Goal: Information Seeking & Learning: Learn about a topic

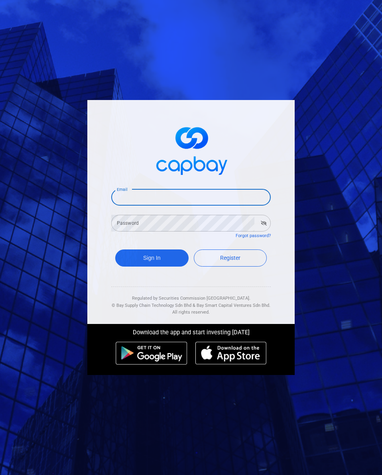
click at [163, 202] on input "Email" at bounding box center [191, 197] width 160 height 17
type input "[EMAIL_ADDRESS][DOMAIN_NAME]"
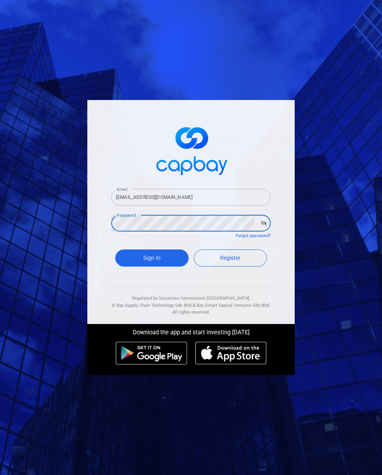
click at [115, 250] on button "Sign In" at bounding box center [151, 258] width 73 height 17
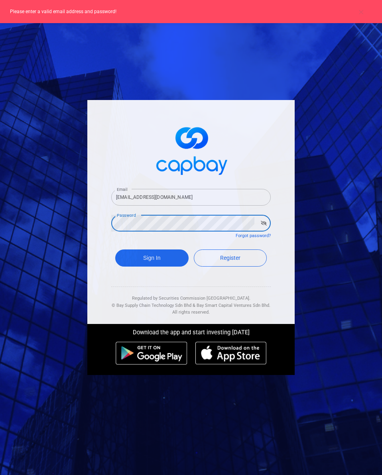
click at [145, 234] on form "Email [EMAIL_ADDRESS][DOMAIN_NAME] Email Password Password Forgot password? Sig…" at bounding box center [191, 228] width 160 height 99
click at [269, 225] on button "button" at bounding box center [264, 223] width 12 height 11
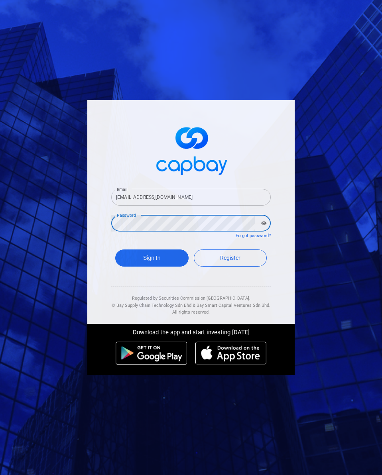
click at [186, 196] on input "[EMAIL_ADDRESS][DOMAIN_NAME]" at bounding box center [191, 197] width 160 height 17
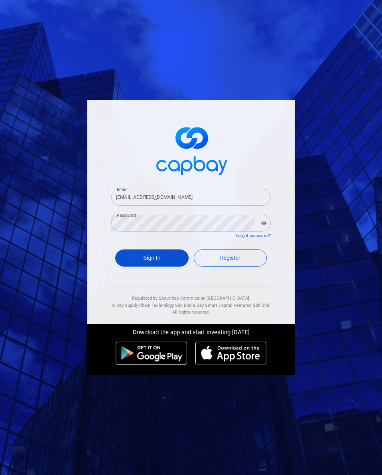
click at [153, 253] on button "Sign In" at bounding box center [151, 258] width 73 height 17
click at [146, 256] on button "Sign In" at bounding box center [151, 258] width 73 height 17
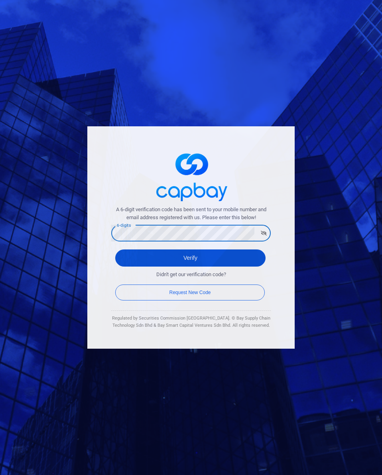
click at [168, 261] on button "Verify" at bounding box center [190, 258] width 150 height 17
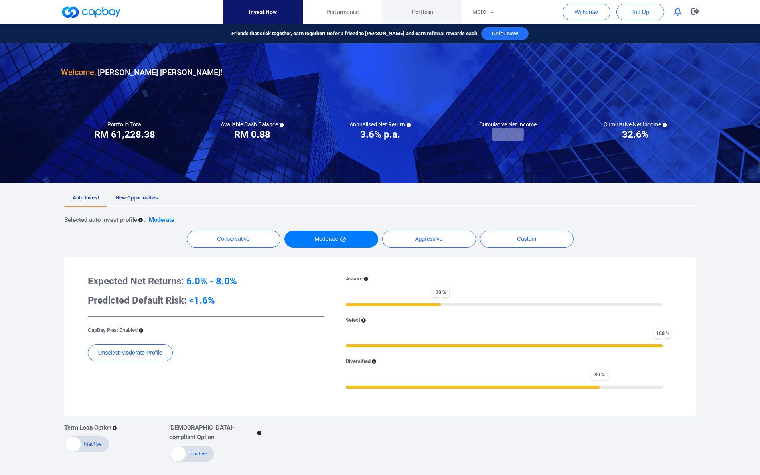
click at [382, 15] on span "Portfolio" at bounding box center [423, 12] width 22 height 9
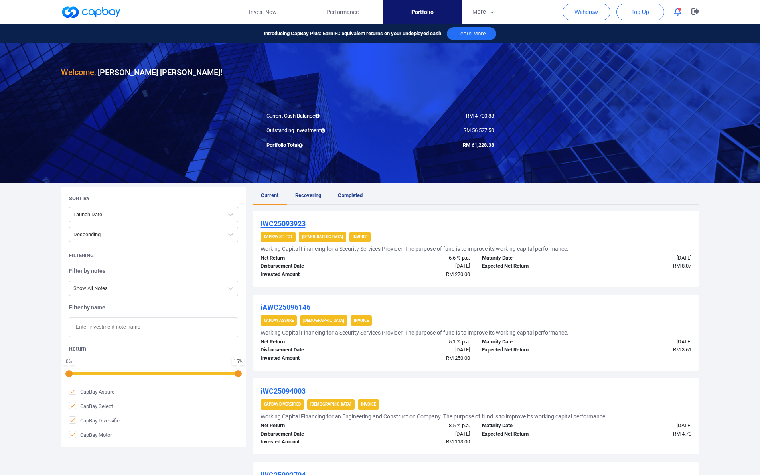
click at [280, 223] on u "iWC25093923" at bounding box center [282, 223] width 45 height 8
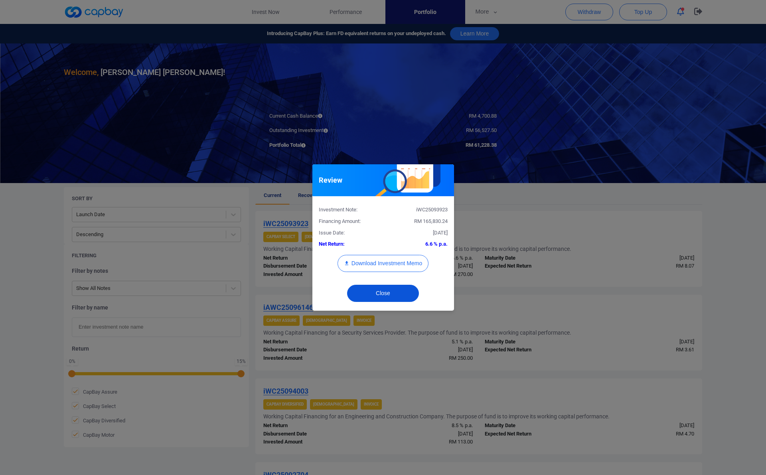
click at [382, 294] on button "Close" at bounding box center [383, 293] width 72 height 17
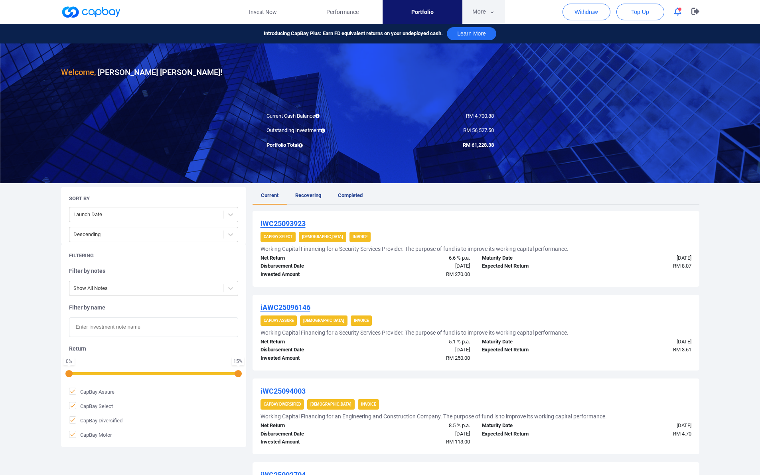
click at [382, 14] on button "More" at bounding box center [483, 12] width 43 height 24
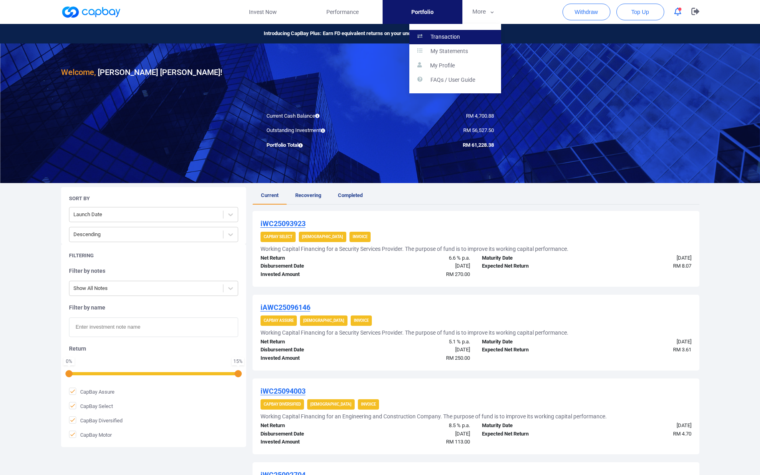
click at [382, 33] on link "Transaction" at bounding box center [455, 37] width 92 height 14
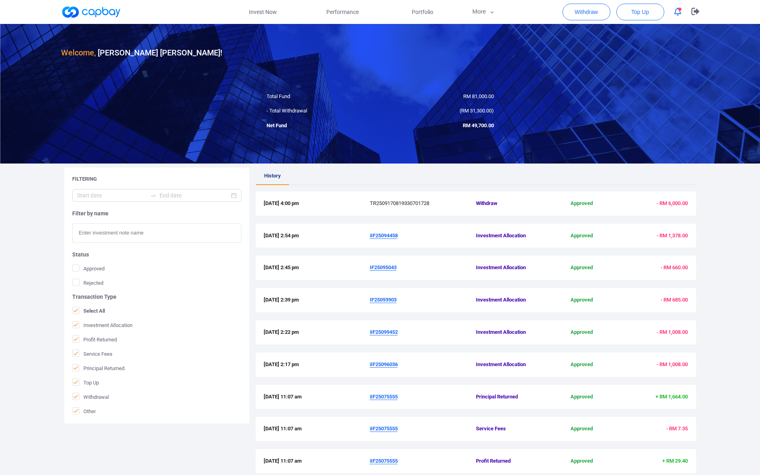
click at [382, 234] on u "iIF25094458" at bounding box center [384, 235] width 28 height 6
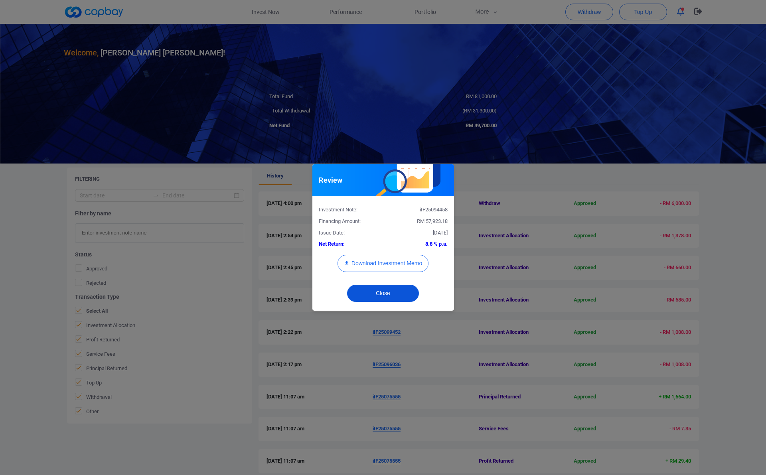
click at [380, 292] on button "Close" at bounding box center [383, 293] width 72 height 17
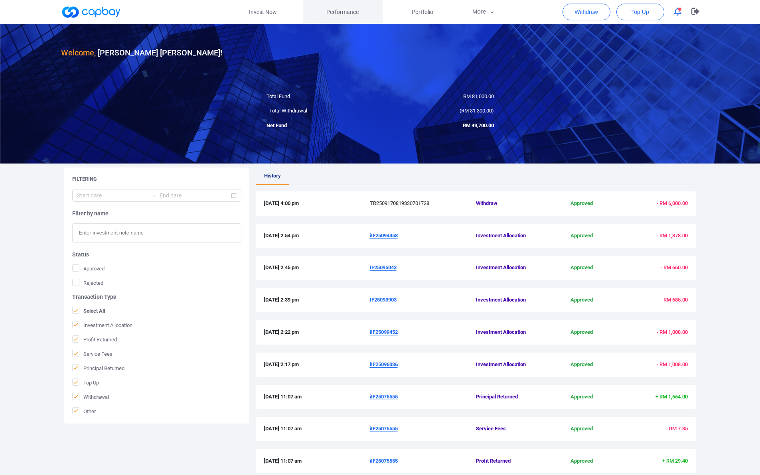
click at [337, 9] on span "Performance" at bounding box center [342, 12] width 32 height 9
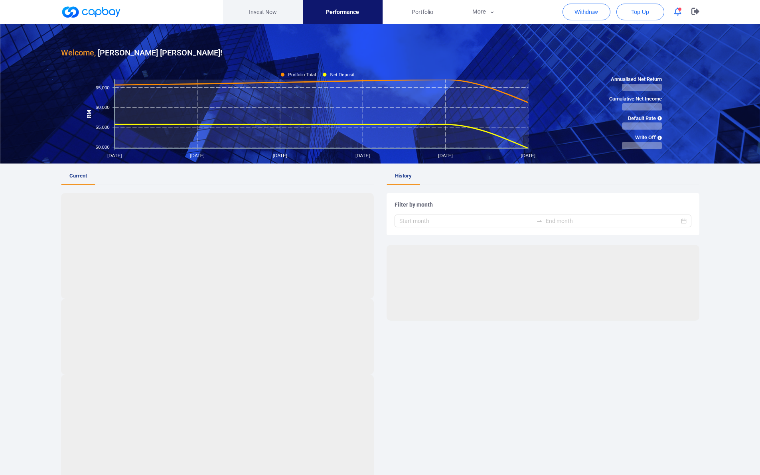
click at [250, 13] on link "Invest Now" at bounding box center [263, 12] width 80 height 24
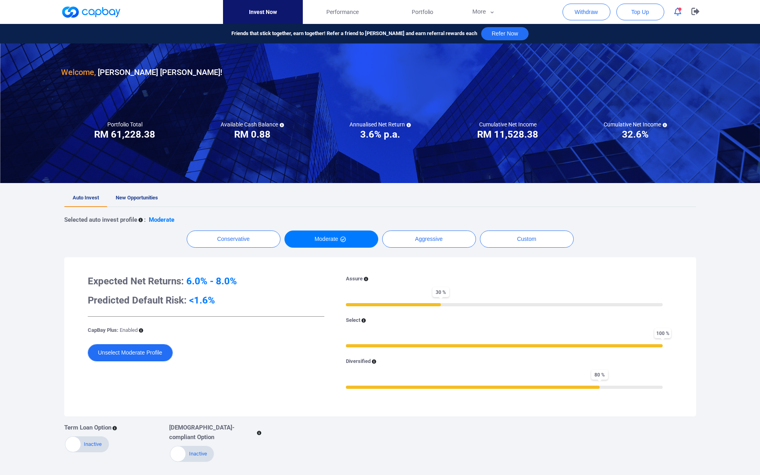
click at [160, 353] on button "Unselect Moderate Profile" at bounding box center [130, 352] width 85 height 17
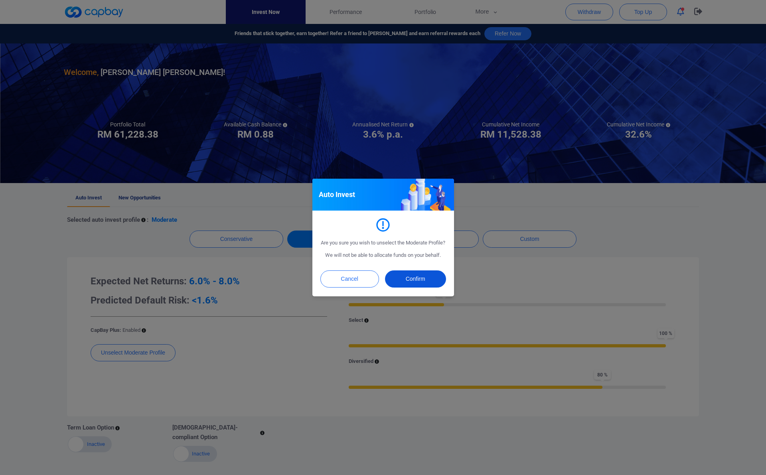
click at [382, 280] on button "Confirm" at bounding box center [415, 278] width 61 height 17
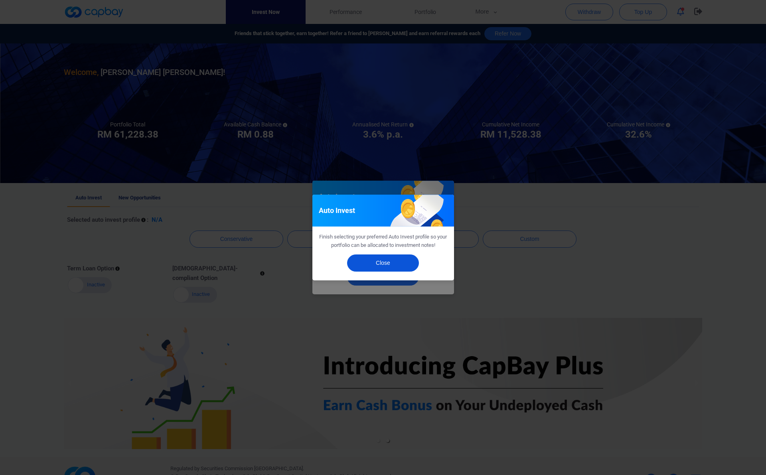
click at [382, 261] on button "Close" at bounding box center [383, 262] width 72 height 17
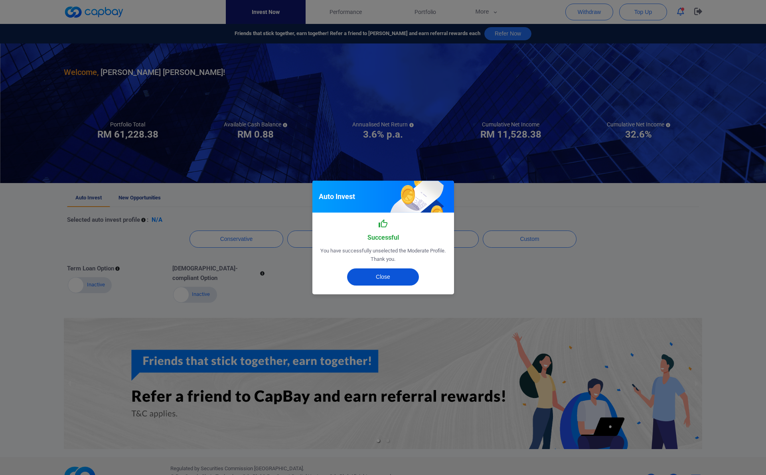
click at [382, 274] on button "Close" at bounding box center [383, 276] width 72 height 17
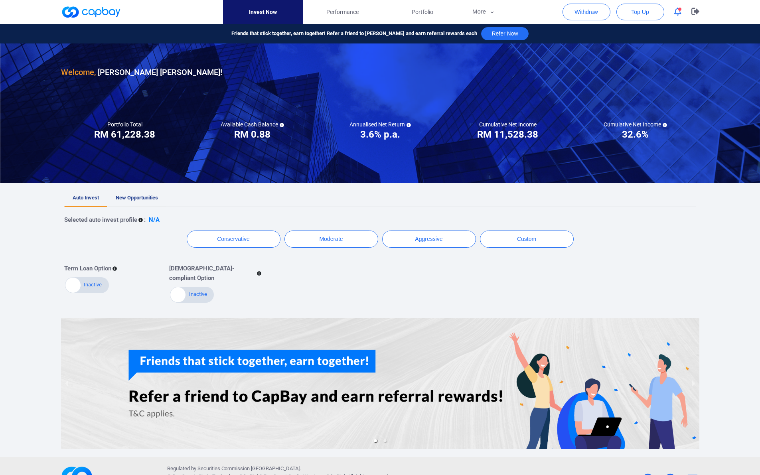
click at [136, 195] on span "New Opportunities" at bounding box center [137, 198] width 42 height 6
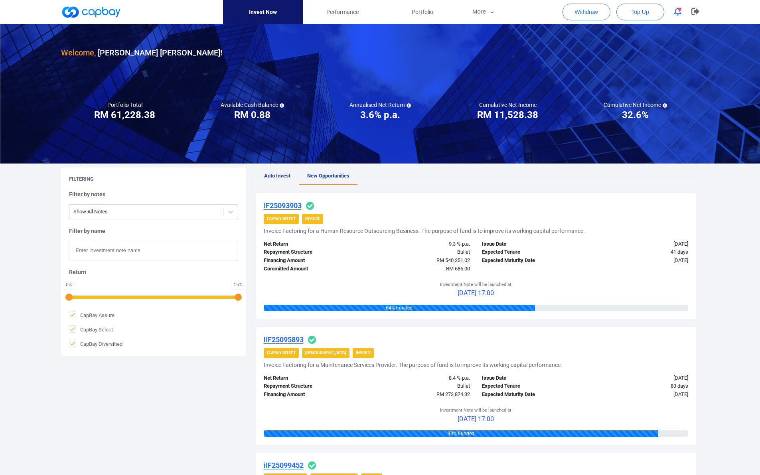
click at [289, 205] on u "IF25093903" at bounding box center [283, 205] width 38 height 8
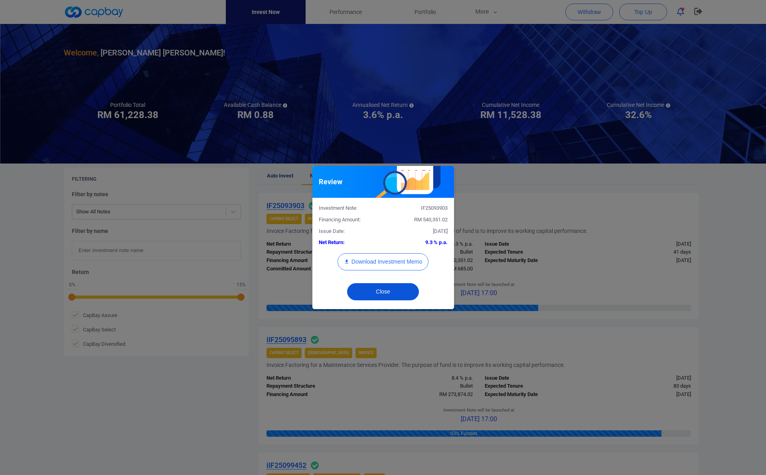
click at [382, 294] on button "Close" at bounding box center [383, 291] width 72 height 17
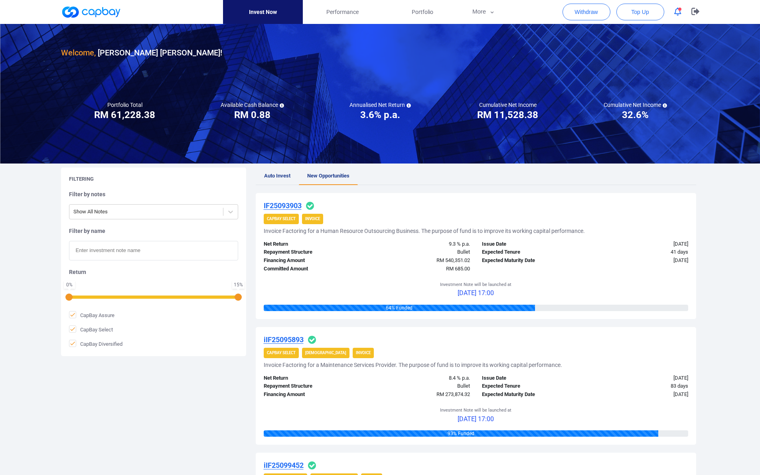
click at [382, 238] on div "Net Return 9.3 % p.a. Repayment Structure Bullet Financing Amount RM 540,351.02…" at bounding box center [476, 254] width 436 height 37
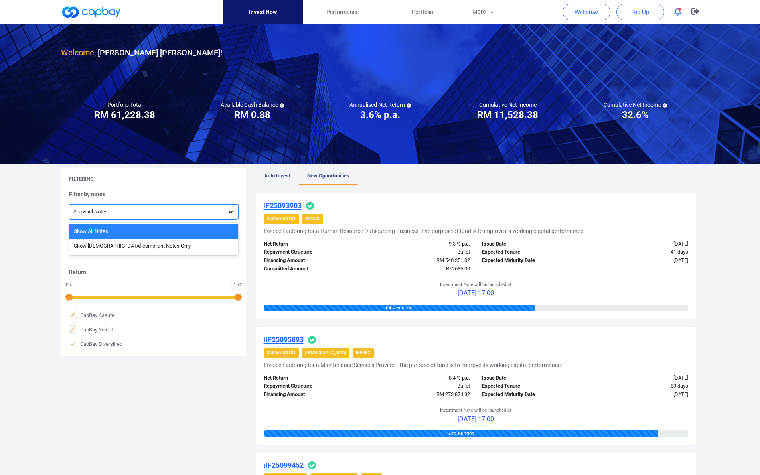
click at [228, 211] on icon at bounding box center [231, 212] width 8 height 8
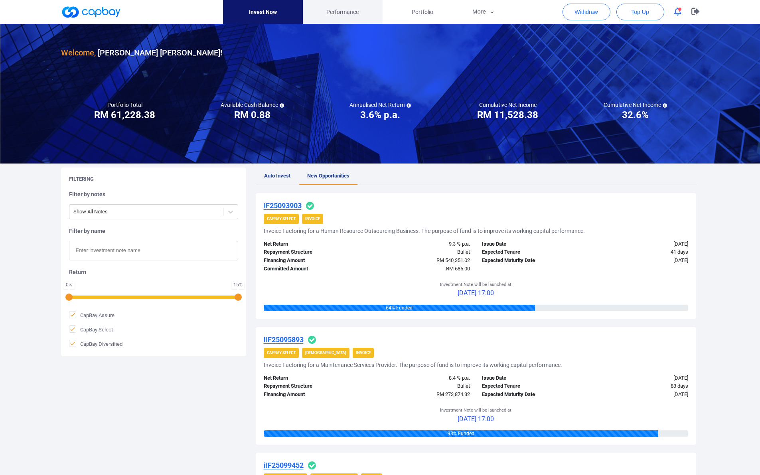
click at [343, 15] on span "Performance" at bounding box center [342, 12] width 32 height 9
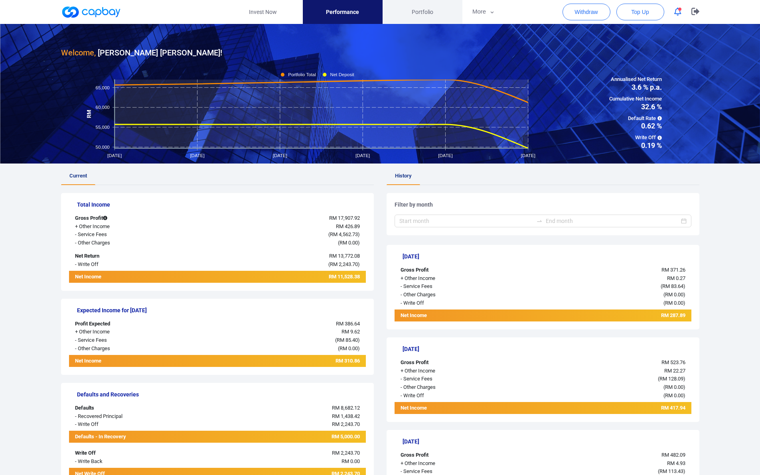
click at [382, 4] on link "Portfolio" at bounding box center [422, 12] width 80 height 24
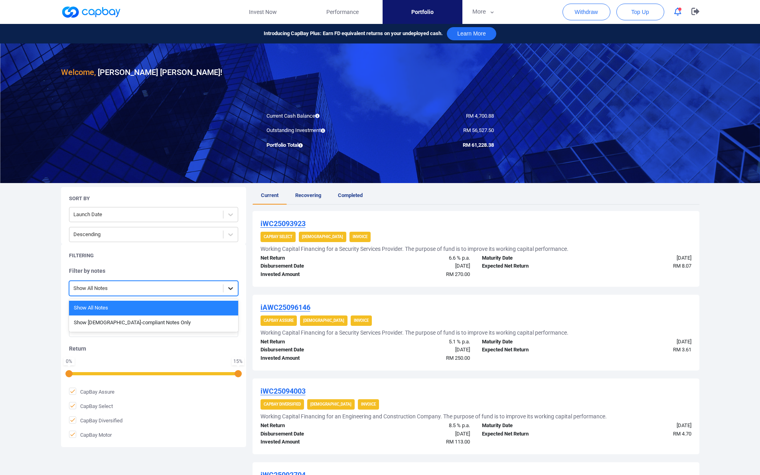
click at [229, 287] on icon at bounding box center [231, 288] width 8 height 8
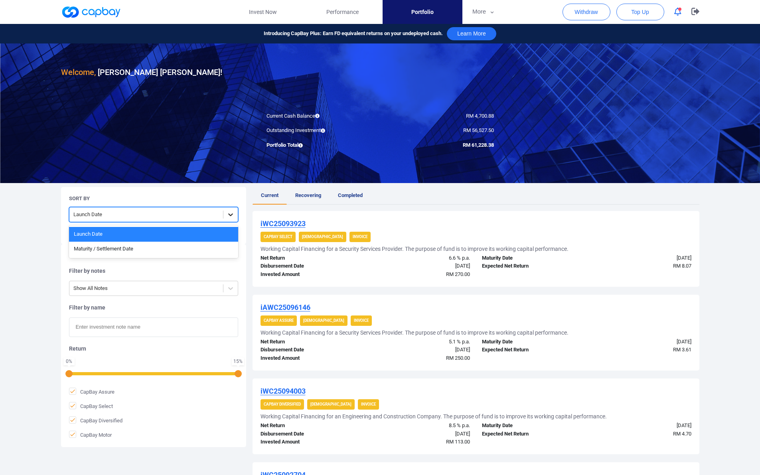
click at [231, 219] on div at bounding box center [230, 214] width 14 height 14
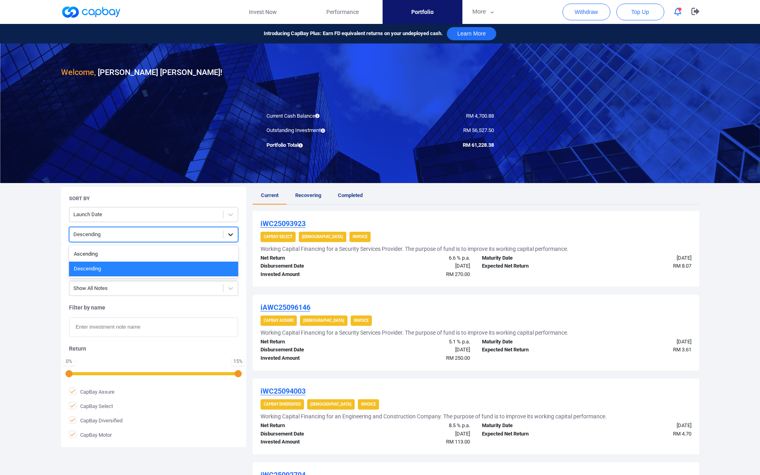
click at [235, 240] on div at bounding box center [230, 234] width 14 height 14
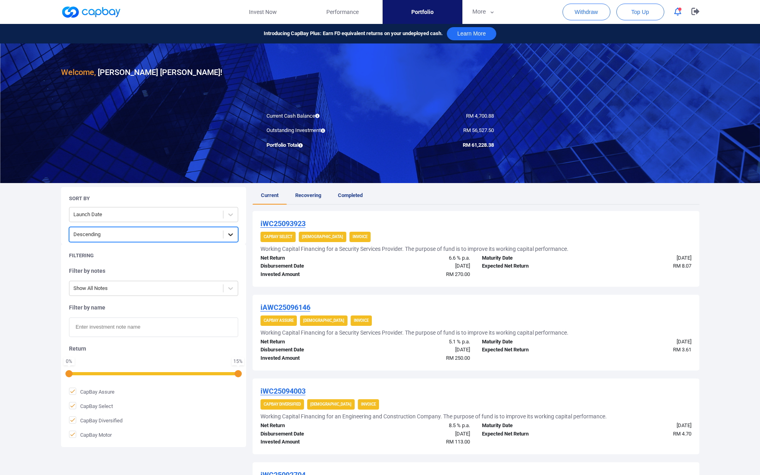
click at [235, 240] on div at bounding box center [230, 234] width 14 height 14
click at [312, 191] on link "Recovering" at bounding box center [308, 196] width 43 height 18
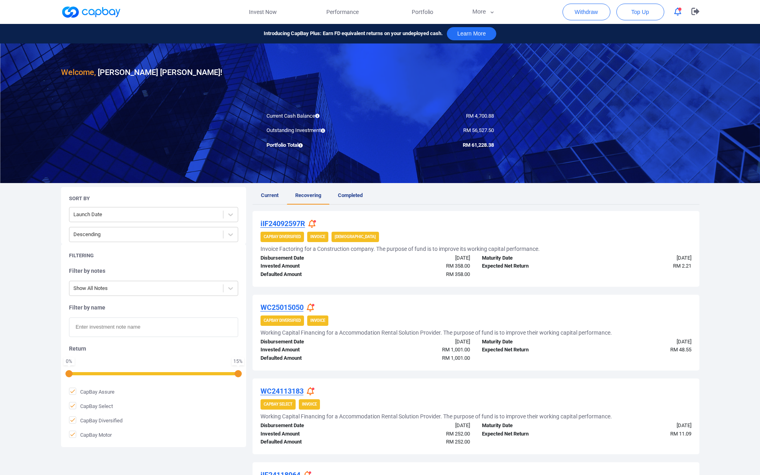
click at [345, 194] on span "Completed" at bounding box center [350, 195] width 25 height 6
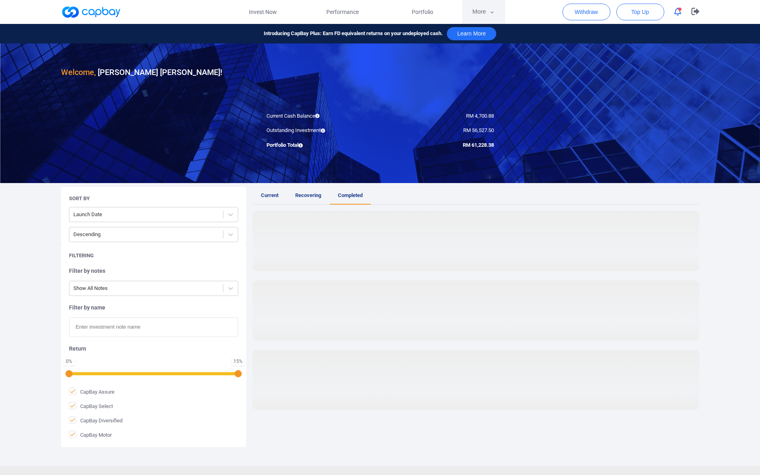
click at [382, 12] on icon "button" at bounding box center [492, 12] width 6 height 7
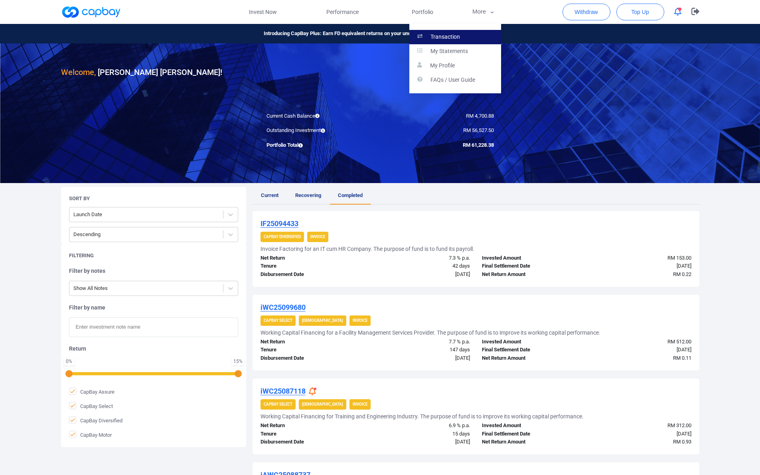
click at [382, 35] on p "Transaction" at bounding box center [445, 36] width 30 height 7
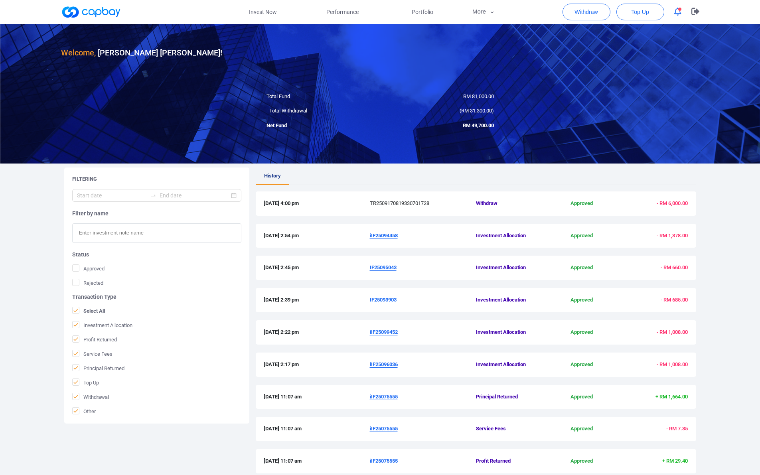
click at [382, 230] on div "[DATE] 2:54 pm iIF25094458 Investment Allocation Approved - RM 1,378.00" at bounding box center [476, 236] width 440 height 24
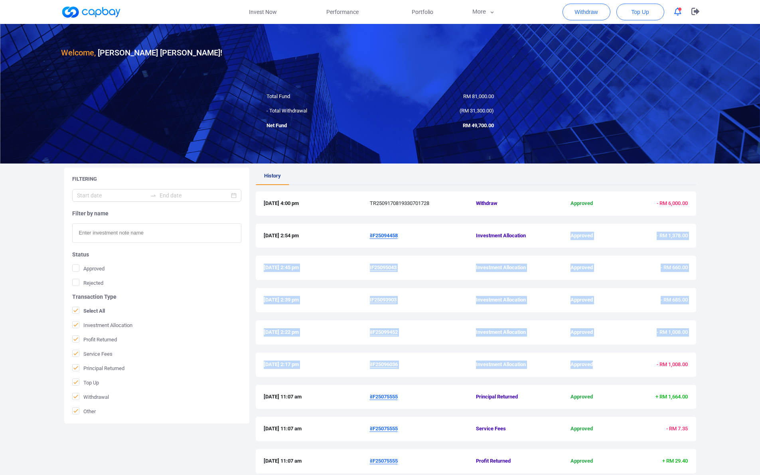
drag, startPoint x: 581, startPoint y: 230, endPoint x: 587, endPoint y: 374, distance: 144.1
click at [382, 374] on div "History [DATE] 4:00 pm TR2509170819330701728 Withdraw Approved - RM 6,000.00 [D…" at bounding box center [476, 340] width 440 height 346
click at [382, 374] on div "[DATE] 2:17 pm iIF25096036 Investment Allocation Approved - RM 1,008.00" at bounding box center [476, 365] width 440 height 24
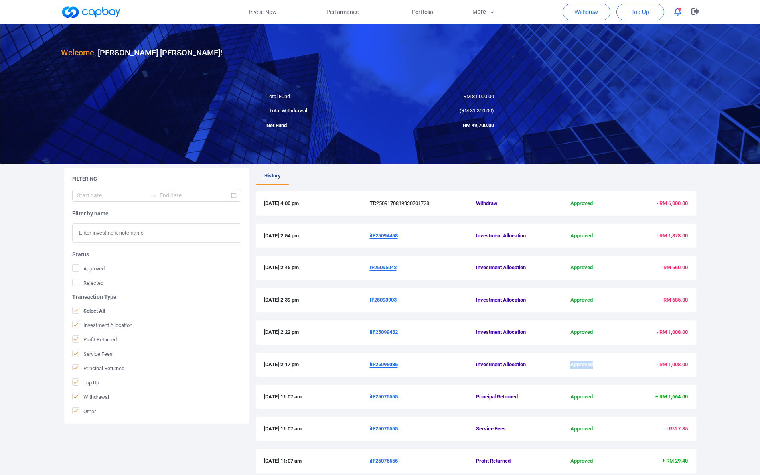
click at [382, 374] on div "[DATE] 2:17 pm iIF25096036 Investment Allocation Approved - RM 1,008.00" at bounding box center [476, 365] width 440 height 24
drag, startPoint x: 587, startPoint y: 374, endPoint x: 595, endPoint y: 391, distance: 18.4
click at [382, 391] on div "History [DATE] 4:00 pm TR2509170819330701728 Withdraw Approved - RM 6,000.00 [D…" at bounding box center [476, 340] width 440 height 346
click at [382, 391] on div "[DATE] 11:07 am iIF25075555 Principal Returned Approved + RM 1,664.00" at bounding box center [476, 397] width 440 height 24
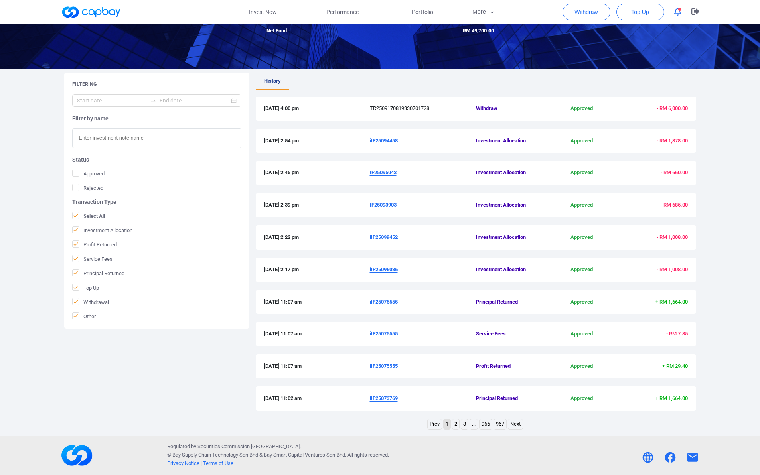
scroll to position [95, 0]
click at [382, 391] on div "[DATE] 11:02 am iIF25073769 Principal Returned Approved + RM 1,664.00" at bounding box center [476, 398] width 440 height 24
drag, startPoint x: 595, startPoint y: 391, endPoint x: 581, endPoint y: 313, distance: 78.5
click at [382, 313] on div "History [DATE] 4:00 pm TR2509170819330701728 Withdraw Approved - RM 6,000.00 [D…" at bounding box center [476, 245] width 440 height 346
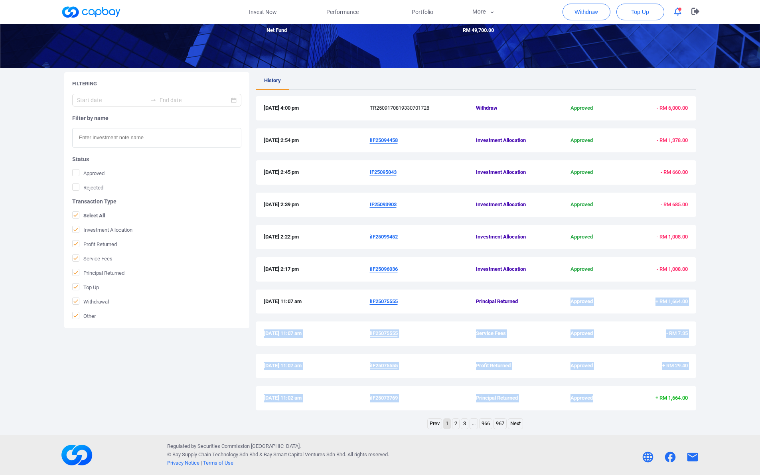
click at [382, 313] on div "[DATE] 11:07 am iIF25075555 Principal Returned Approved + RM 1,664.00" at bounding box center [476, 302] width 440 height 24
click at [382, 422] on link "2" at bounding box center [455, 424] width 7 height 10
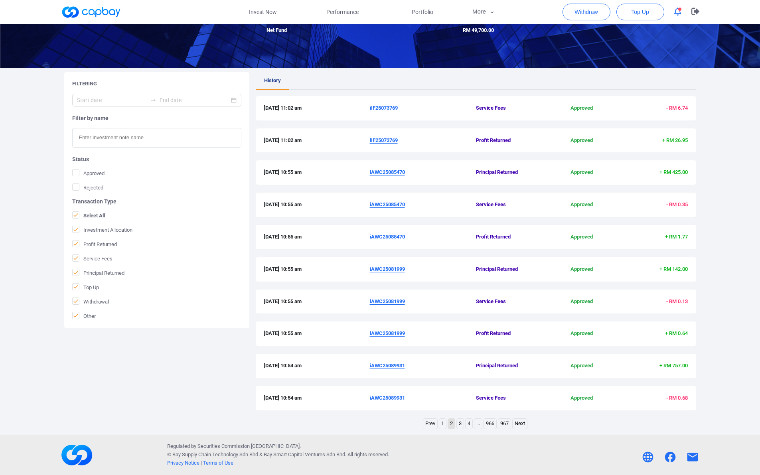
click at [382, 278] on div "[DATE] 10:55 am iAWC25081999 Principal Returned Approved + RM 142.00" at bounding box center [476, 269] width 440 height 24
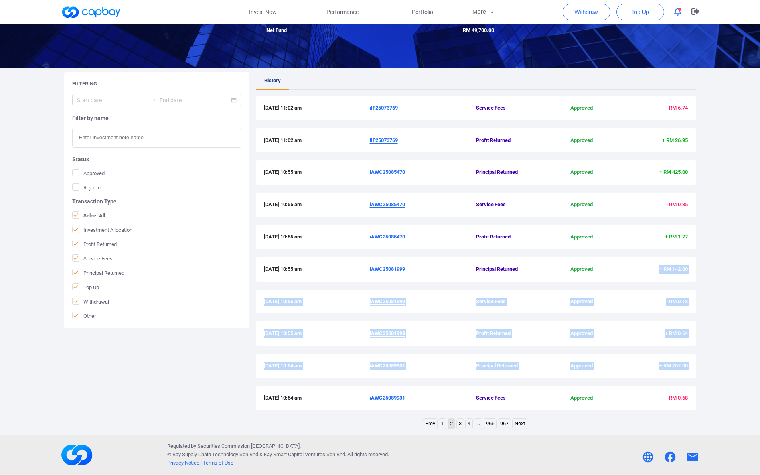
drag, startPoint x: 646, startPoint y: 278, endPoint x: 650, endPoint y: 374, distance: 97.0
click at [382, 374] on div "History [DATE] 11:02 am iIF25073769 Service Fees Approved - RM 6.74 [DATE] 11:0…" at bounding box center [476, 245] width 440 height 346
click at [382, 374] on div "[DATE] 10:54 am iAWC25089931 Principal Returned Approved + RM 757.00" at bounding box center [476, 366] width 440 height 24
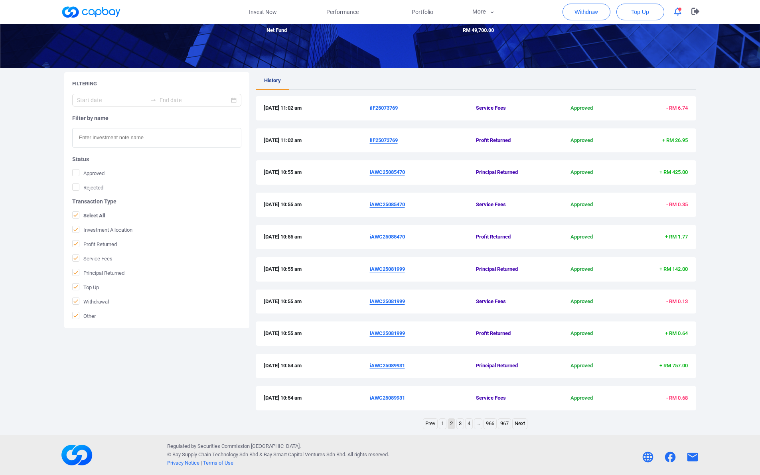
click at [382, 422] on link "3" at bounding box center [460, 424] width 7 height 10
click at [382, 425] on link "2" at bounding box center [451, 424] width 7 height 10
click at [382, 424] on link "1" at bounding box center [442, 424] width 7 height 10
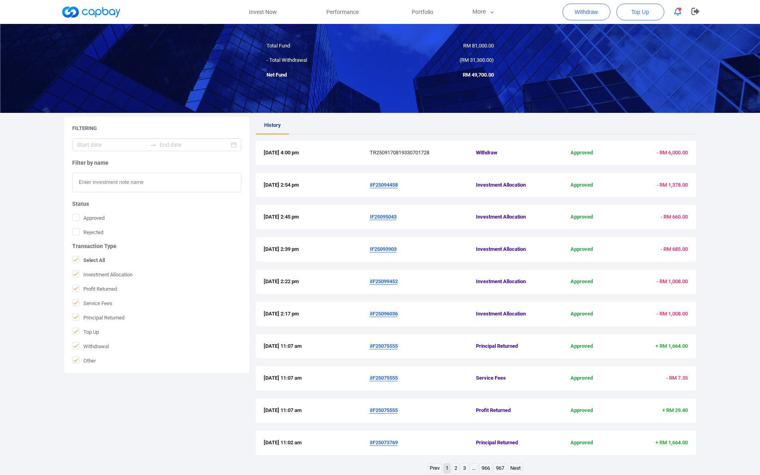
scroll to position [49, 0]
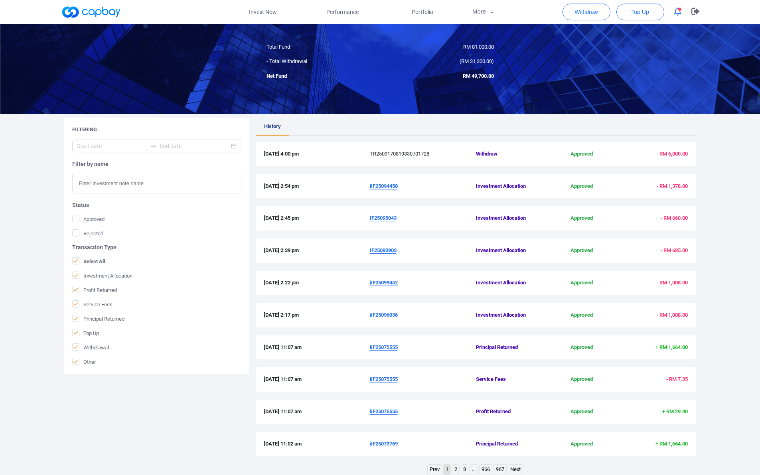
click at [382, 313] on u "iIF25096036" at bounding box center [384, 315] width 28 height 6
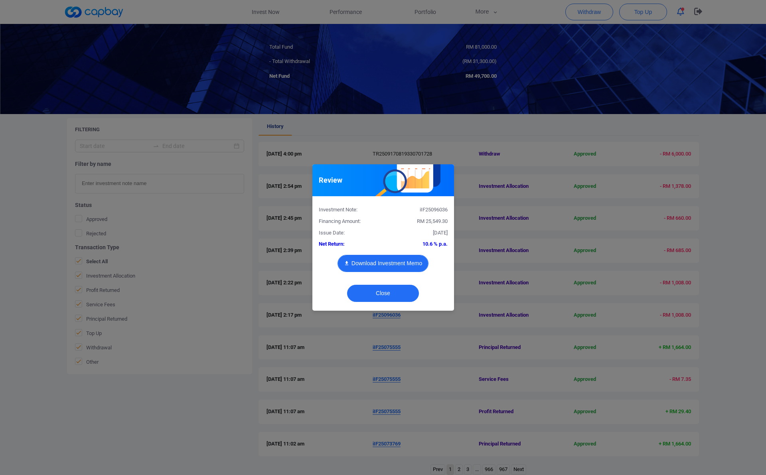
click at [382, 262] on button "Download Investment Memo" at bounding box center [382, 263] width 91 height 17
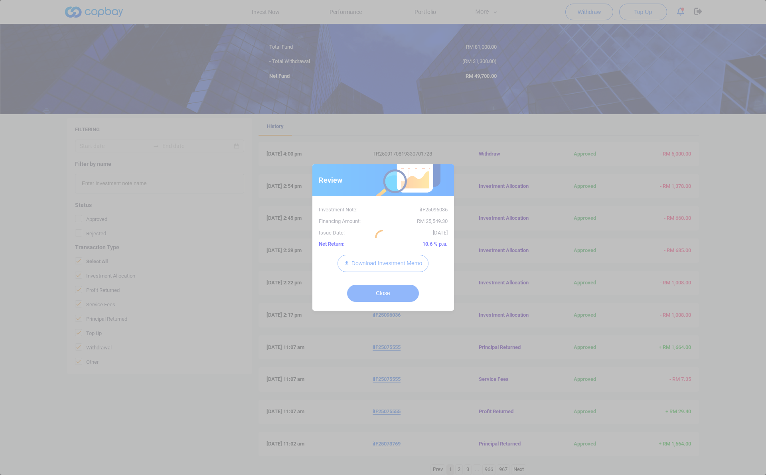
click at [328, 122] on div at bounding box center [383, 237] width 766 height 475
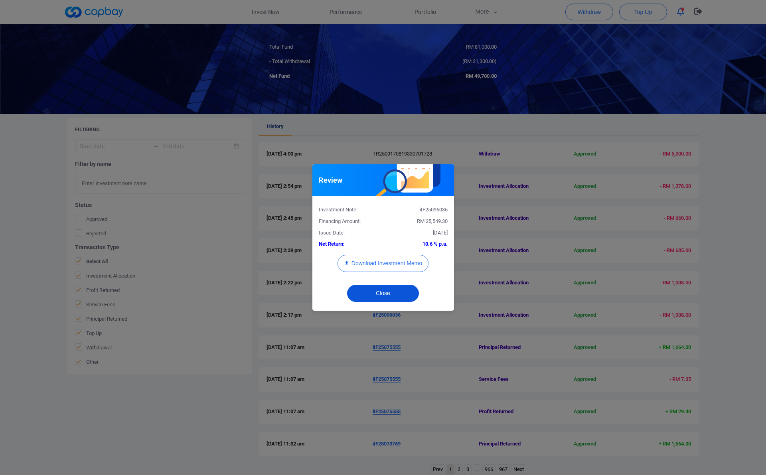
click at [378, 291] on button "Close" at bounding box center [383, 293] width 72 height 17
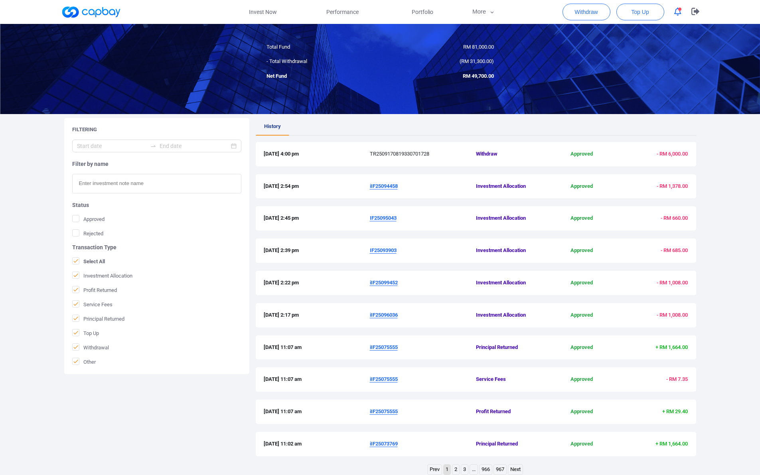
click at [382, 152] on div "Welcome, [PERSON_NAME] [PERSON_NAME] ! Total Fund RM 81,000.00 - Total Withdraw…" at bounding box center [380, 227] width 760 height 506
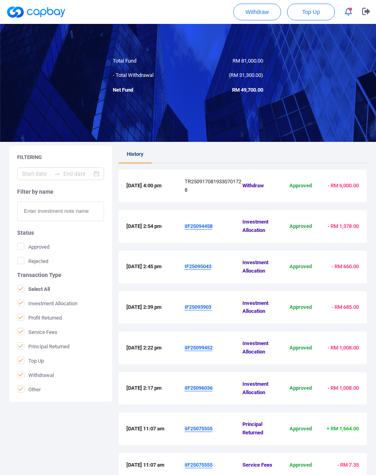
click at [194, 14] on div "Invest Now Performance Portfolio More Transaction My Statements My Profile FAQs…" at bounding box center [188, 12] width 376 height 24
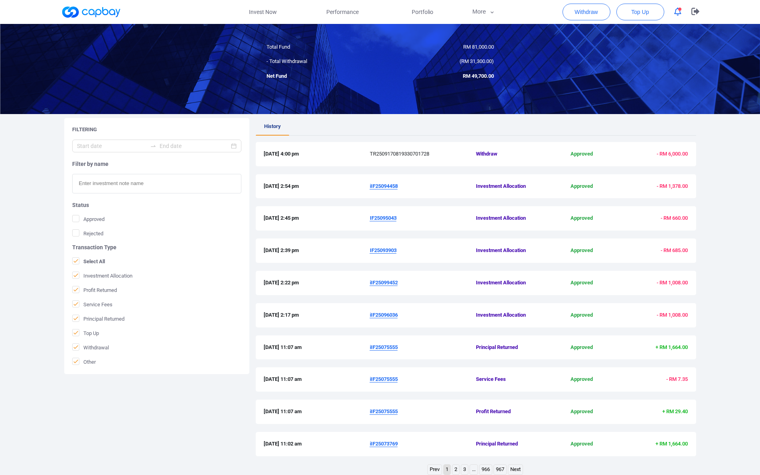
click at [382, 11] on icon "button" at bounding box center [677, 12] width 7 height 8
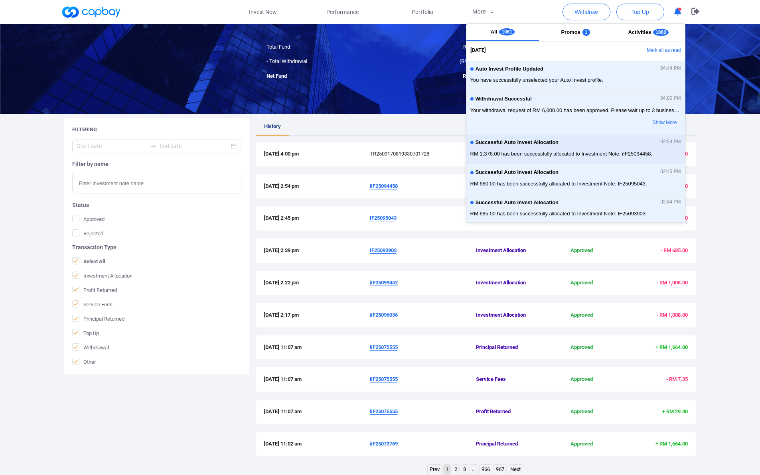
click at [382, 155] on span "RM 1,378.00 has been successfully allocated to Investment Note: iIF25094458." at bounding box center [575, 154] width 211 height 8
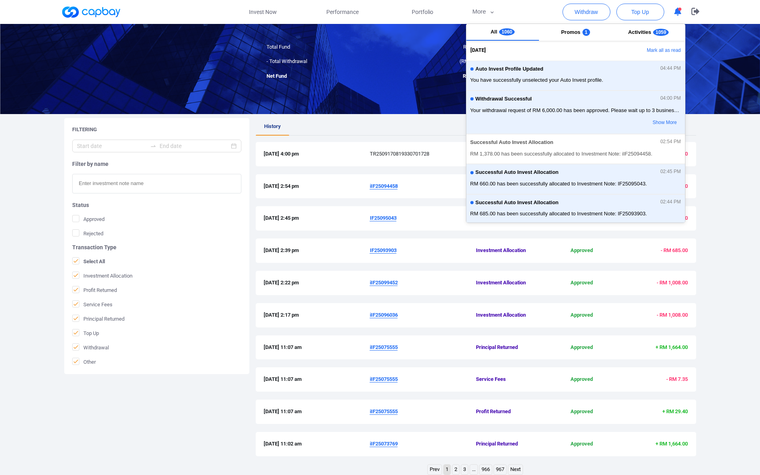
click at [382, 12] on icon "button" at bounding box center [677, 12] width 7 height 8
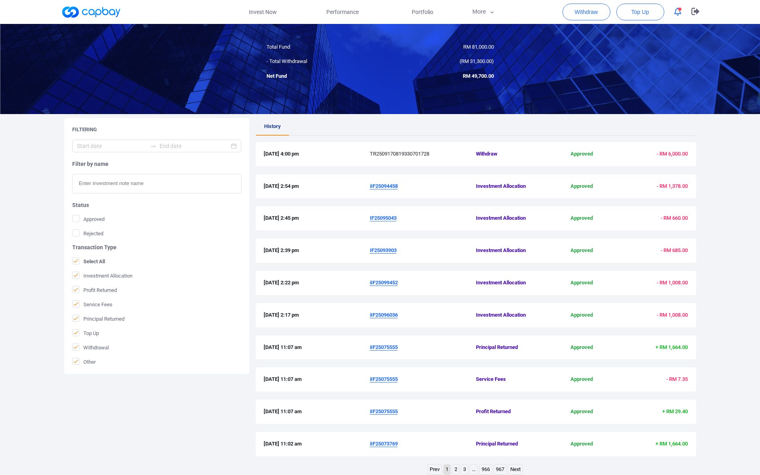
click at [382, 12] on icon "button" at bounding box center [677, 12] width 7 height 8
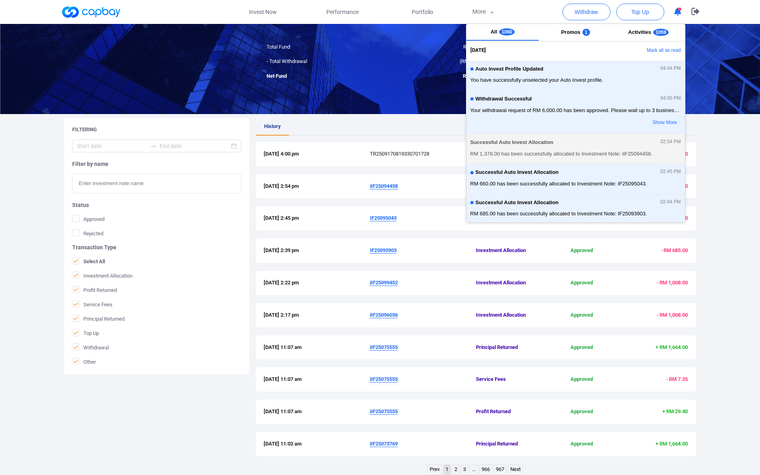
click at [382, 151] on span "RM 1,378.00 has been successfully allocated to Investment Note: iIF25094458." at bounding box center [575, 154] width 211 height 8
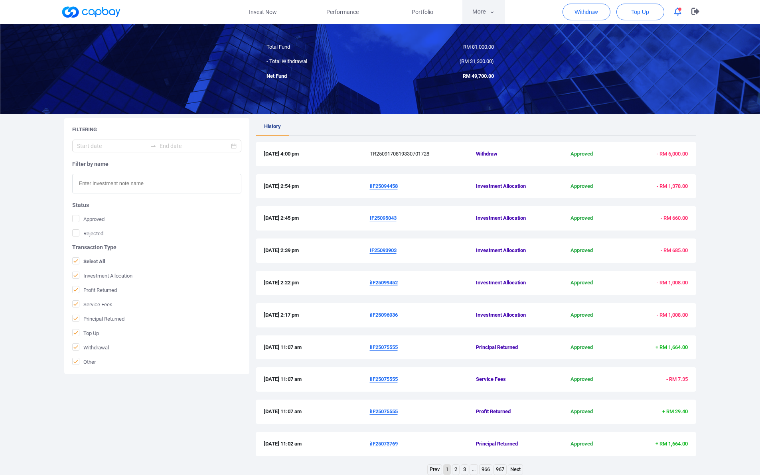
click at [382, 14] on button "More" at bounding box center [483, 12] width 43 height 24
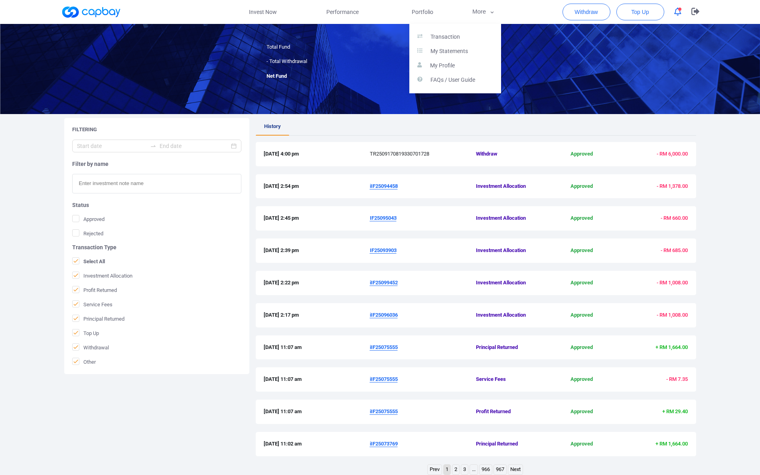
click at [382, 9] on button "button" at bounding box center [380, 237] width 760 height 475
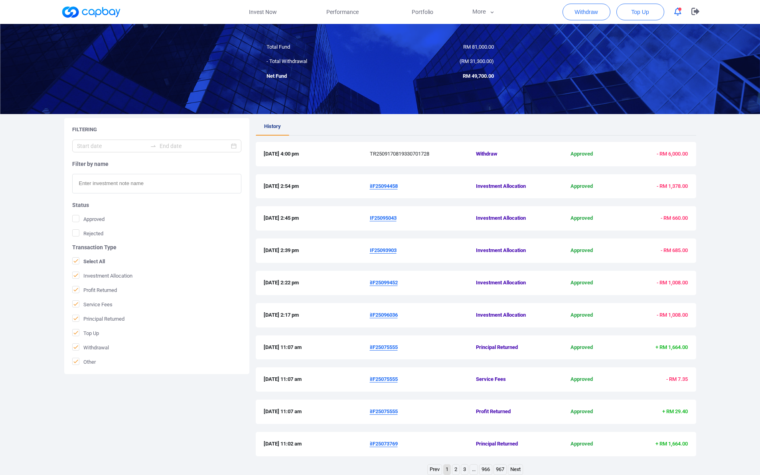
click at [382, 9] on span "Portfolio" at bounding box center [423, 12] width 22 height 9
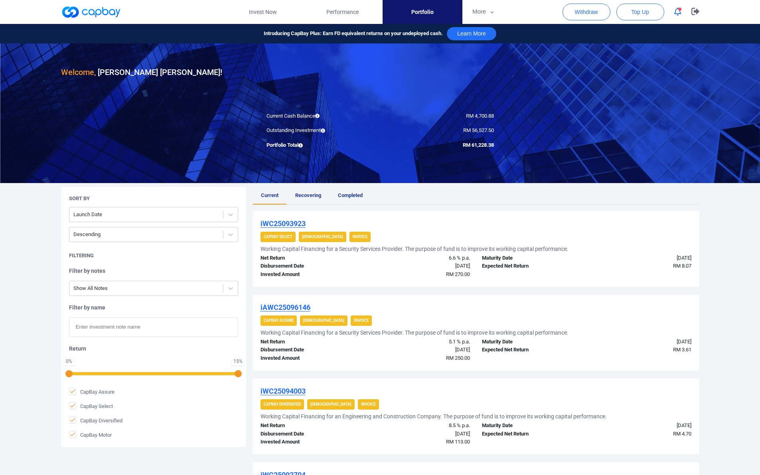
click at [278, 224] on u "iWC25093923" at bounding box center [282, 223] width 45 height 8
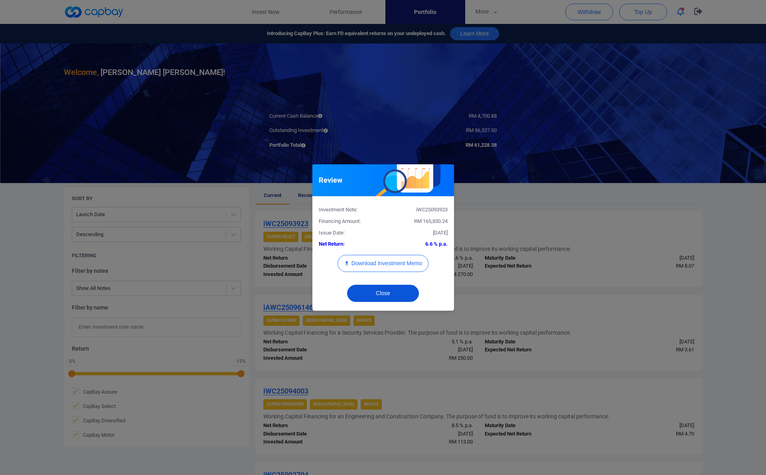
click at [382, 298] on button "Close" at bounding box center [383, 293] width 72 height 17
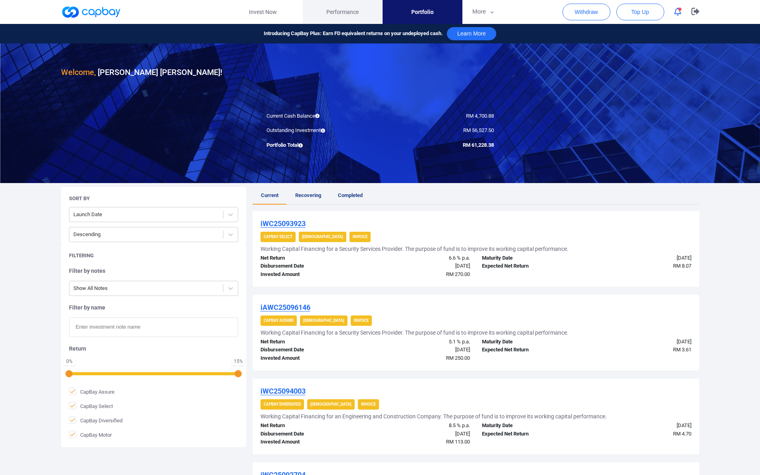
click at [344, 6] on link "Performance" at bounding box center [343, 12] width 80 height 24
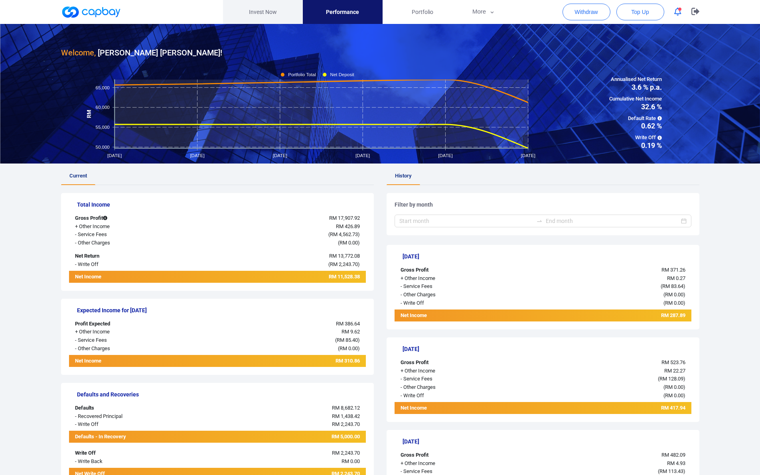
click at [265, 10] on link "Invest Now" at bounding box center [263, 12] width 80 height 24
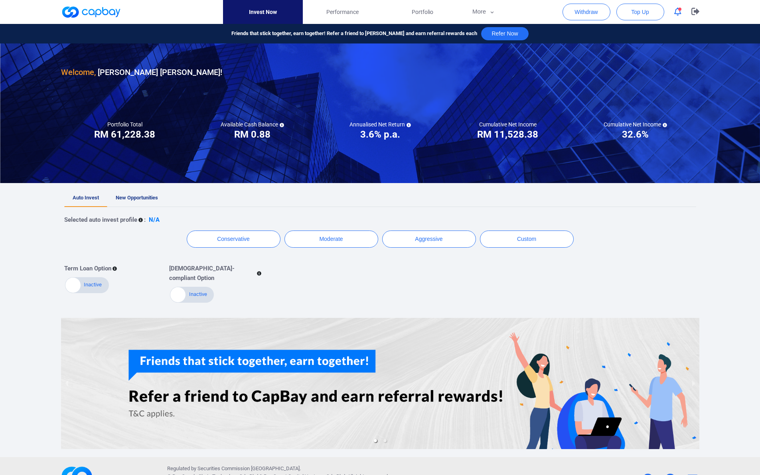
scroll to position [43, 0]
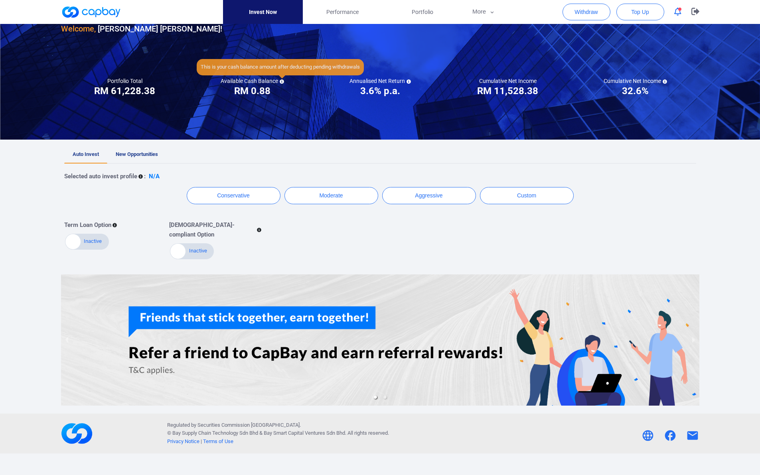
click at [282, 81] on icon at bounding box center [282, 81] width 4 height 4
click at [145, 154] on span "New Opportunities" at bounding box center [137, 154] width 42 height 6
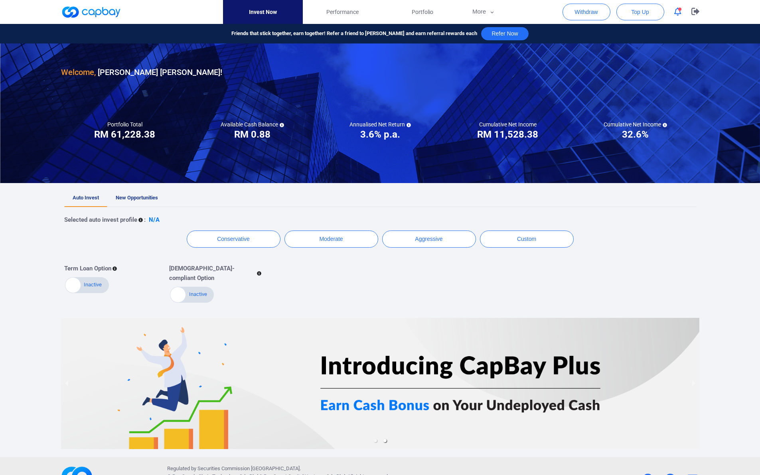
drag, startPoint x: 571, startPoint y: 133, endPoint x: 526, endPoint y: -35, distance: 173.6
click at [382, 0] on html "Invest Now Performance Portfolio More Transaction My Statements My Profile FAQs…" at bounding box center [380, 263] width 760 height 527
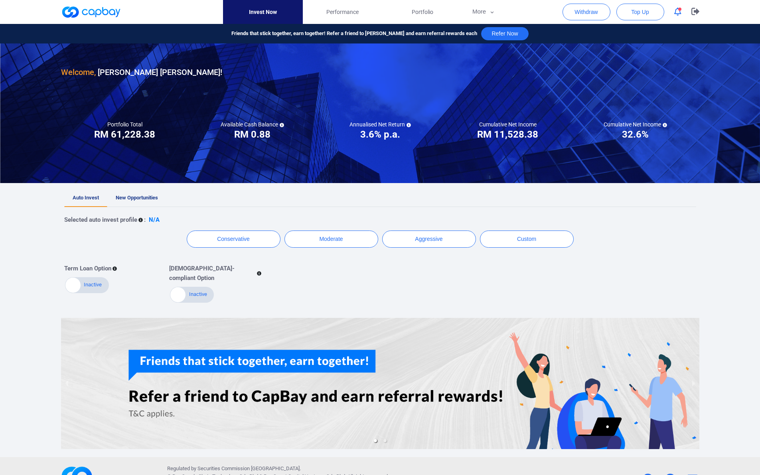
scroll to position [52, 0]
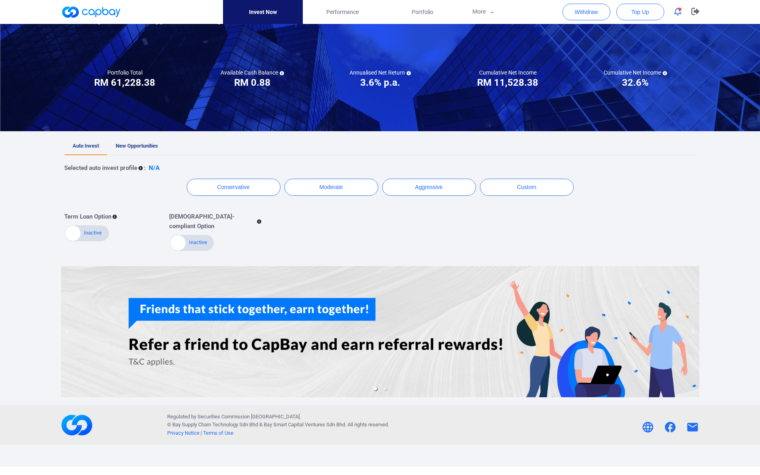
click at [138, 144] on span "New Opportunities" at bounding box center [137, 146] width 42 height 6
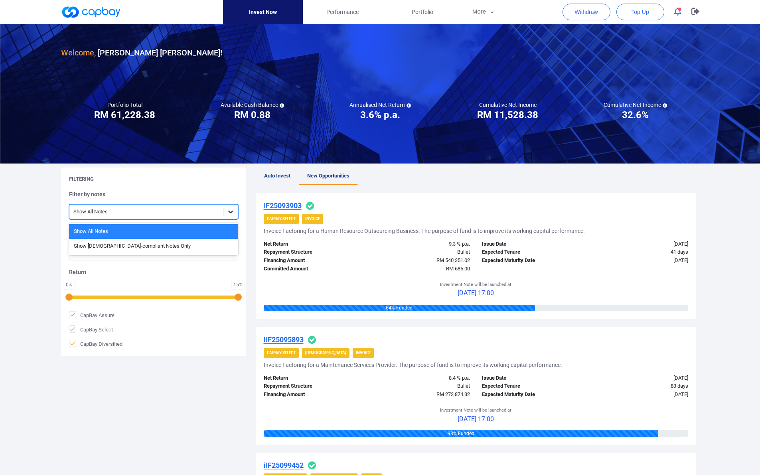
click at [232, 214] on icon at bounding box center [231, 212] width 8 height 8
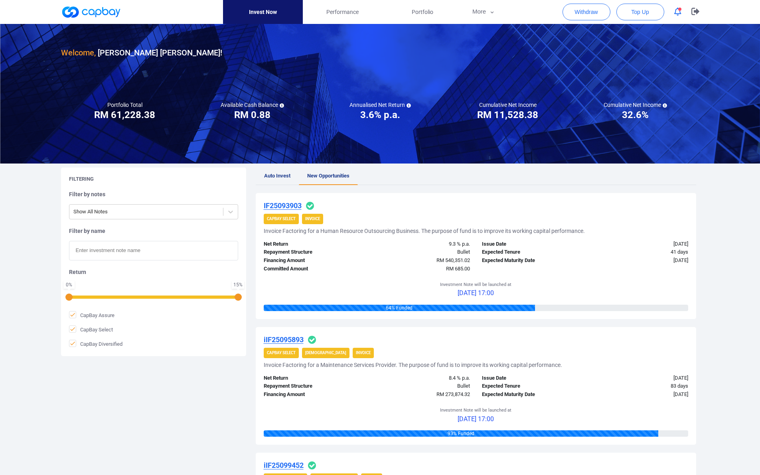
click at [382, 290] on p "[DATE] 17:00" at bounding box center [475, 293] width 71 height 10
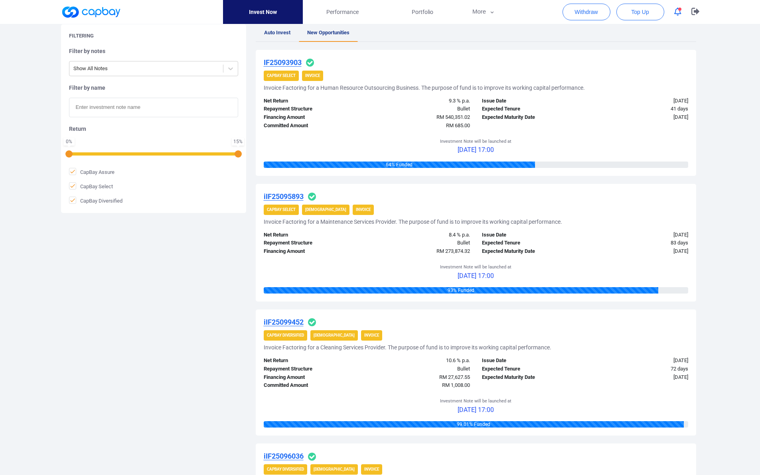
click at [278, 348] on h5 "Invoice Factoring for a Cleaning Services Provider. The purpose of fund is to i…" at bounding box center [408, 347] width 288 height 7
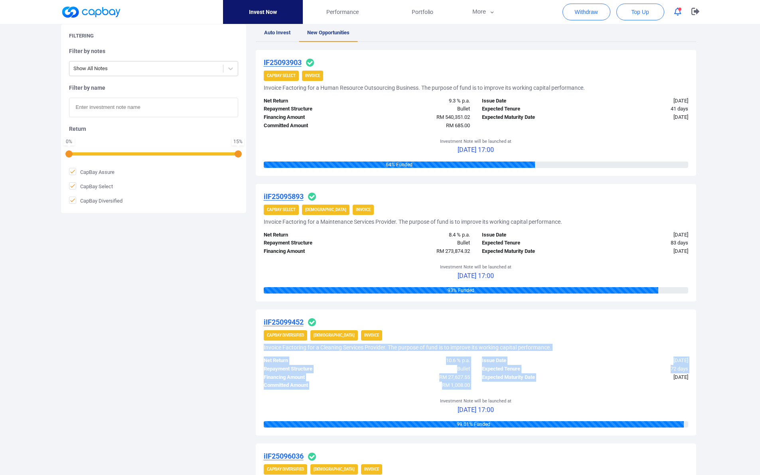
drag, startPoint x: 278, startPoint y: 348, endPoint x: 522, endPoint y: 375, distance: 246.4
click at [382, 375] on div "iIF25099452 CapBay Diversified [DEMOGRAPHIC_DATA] Invoice Invoice Factoring for…" at bounding box center [476, 372] width 440 height 126
click at [382, 375] on div "Expected Maturity Date" at bounding box center [530, 377] width 109 height 8
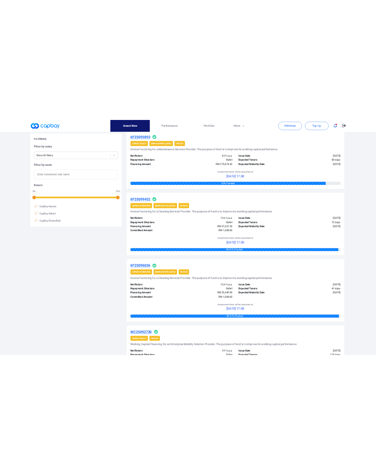
scroll to position [307, 0]
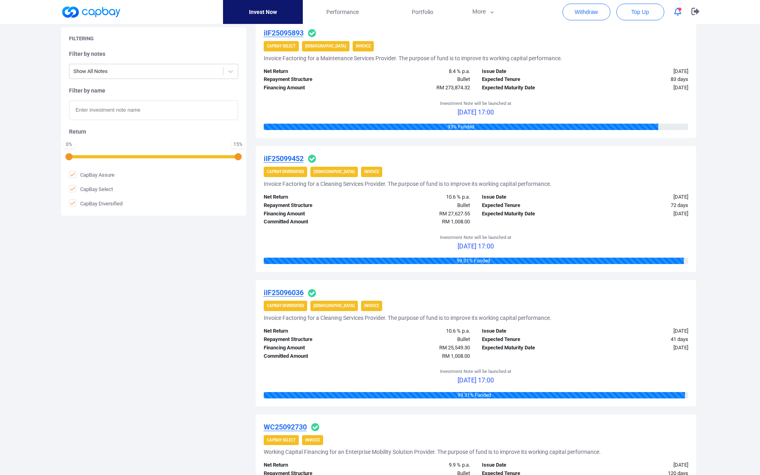
click at [292, 295] on u "iIF25096036" at bounding box center [284, 292] width 40 height 8
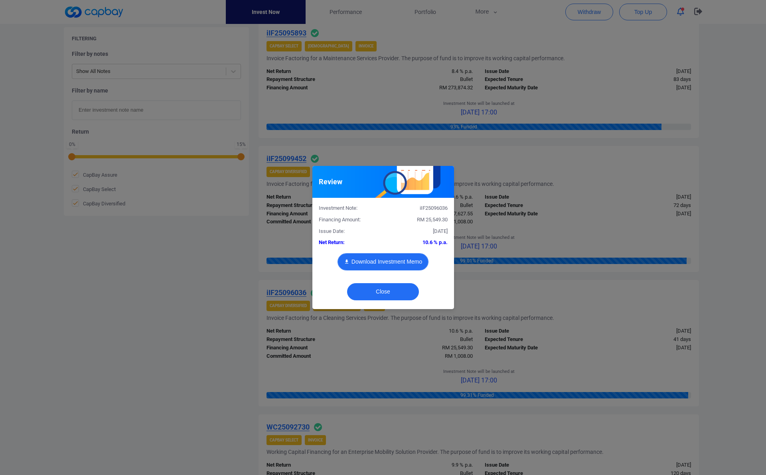
click at [380, 260] on button "Download Investment Memo" at bounding box center [382, 261] width 91 height 17
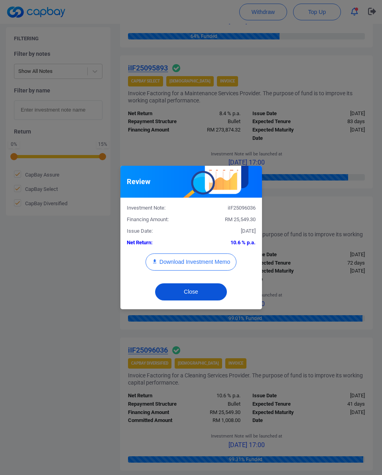
click at [191, 294] on button "Close" at bounding box center [191, 292] width 72 height 17
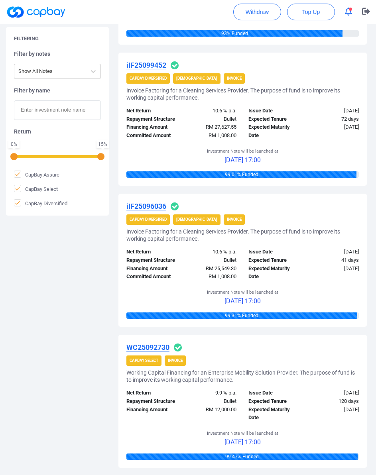
scroll to position [452, 0]
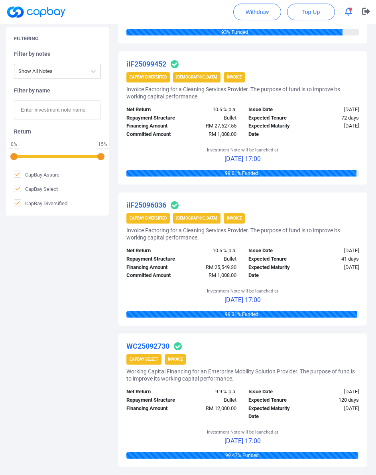
click at [191, 272] on div "RM 25,549.30" at bounding box center [211, 268] width 61 height 8
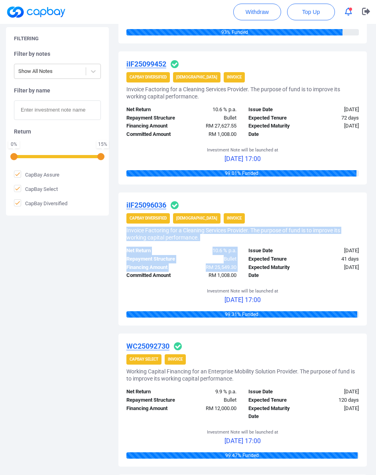
drag, startPoint x: 191, startPoint y: 294, endPoint x: 171, endPoint y: 253, distance: 44.8
click at [171, 253] on div "iIF25096036 CapBay Diversified [DEMOGRAPHIC_DATA] Invoice Invoice Factoring for…" at bounding box center [242, 259] width 248 height 133
click at [171, 241] on h5 "Invoice Factoring for a Cleaning Services Provider. The purpose of fund is to i…" at bounding box center [242, 234] width 232 height 14
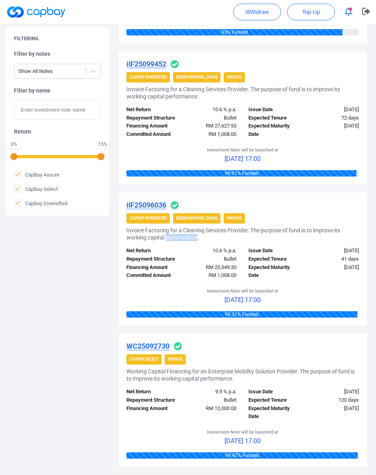
click at [171, 241] on h5 "Invoice Factoring for a Cleaning Services Provider. The purpose of fund is to i…" at bounding box center [242, 234] width 232 height 14
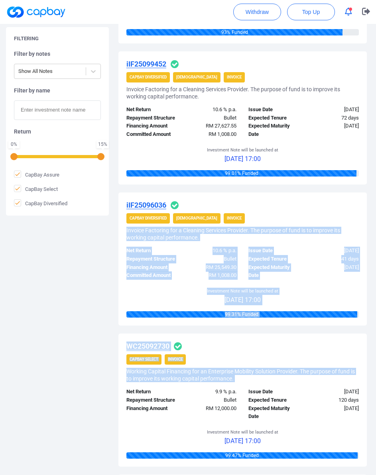
drag, startPoint x: 171, startPoint y: 253, endPoint x: 284, endPoint y: 402, distance: 186.6
click at [284, 402] on div "IF25093903 CapBay Select Invoice Invoice Factoring for a Human Resource Outsour…" at bounding box center [242, 477] width 248 height 1433
click at [284, 382] on h5 "Working Capital Financing for an Enterprise Mobility Solution Provider. The pur…" at bounding box center [242, 375] width 232 height 14
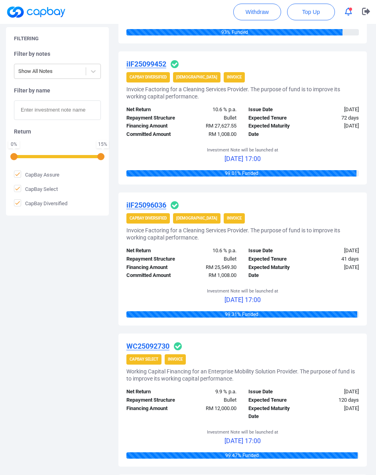
click at [284, 382] on h5 "Working Capital Financing for an Enterprise Mobility Solution Provider. The pur…" at bounding box center [242, 375] width 232 height 14
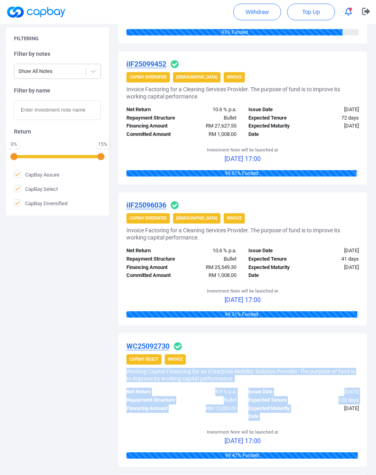
drag, startPoint x: 284, startPoint y: 402, endPoint x: 293, endPoint y: 442, distance: 41.6
click at [293, 442] on div "WC25092730 CapBay Select Invoice Working Capital Financing for an Enterprise Mo…" at bounding box center [242, 400] width 248 height 133
click at [293, 422] on div "Expected Maturity Date" at bounding box center [272, 413] width 61 height 17
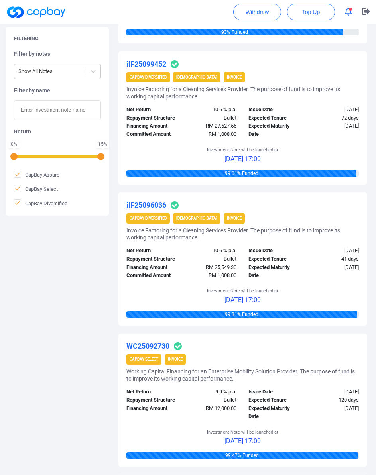
click at [151, 351] on u "WC25092730" at bounding box center [147, 346] width 43 height 8
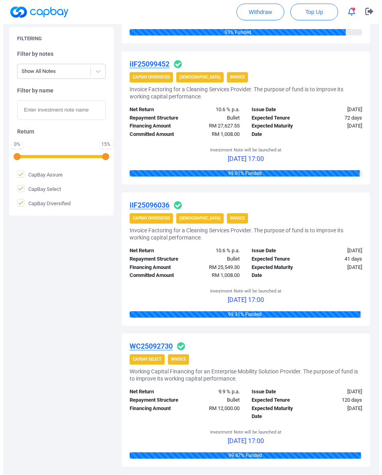
scroll to position [435, 0]
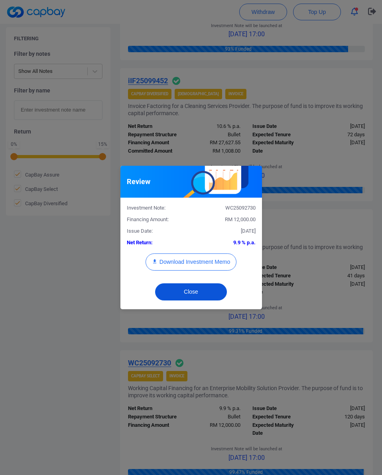
click at [194, 290] on button "Close" at bounding box center [191, 292] width 72 height 17
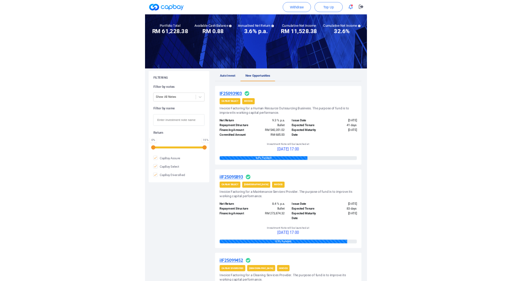
scroll to position [10, 0]
